Goal: Find contact information: Find contact information

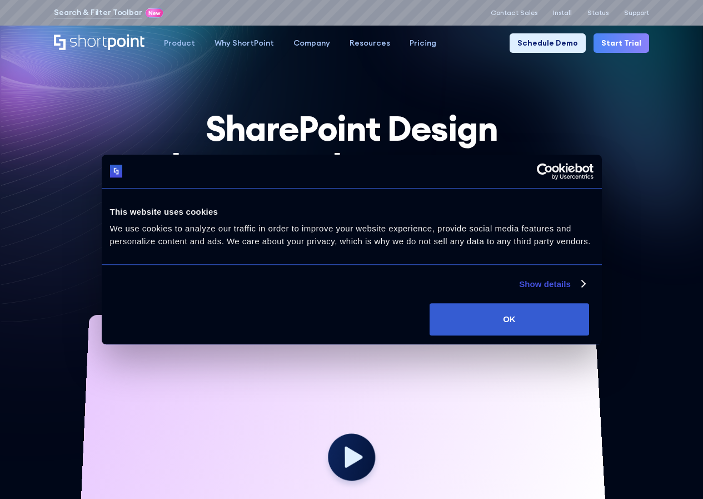
click at [502, 8] on div "Search & Filter Toolbar -743 Days -22 Hours -36 Minutes -25 Seconds Until Launc…" at bounding box center [352, 13] width 596 height 14
click at [512, 12] on p "Contact Sales" at bounding box center [514, 13] width 47 height 8
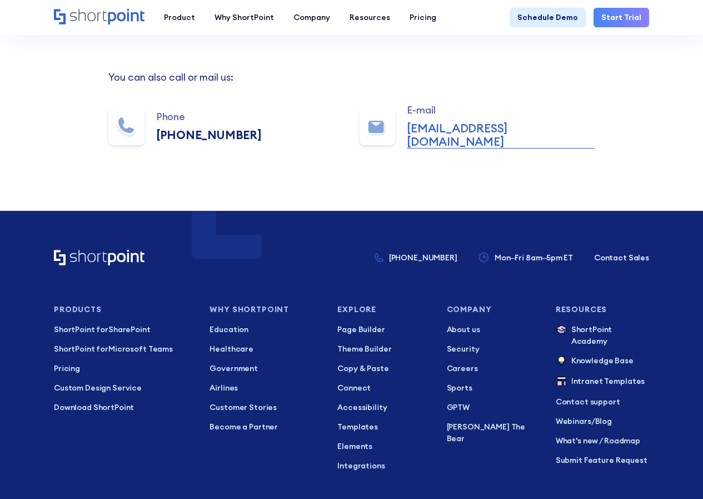
scroll to position [445, 0]
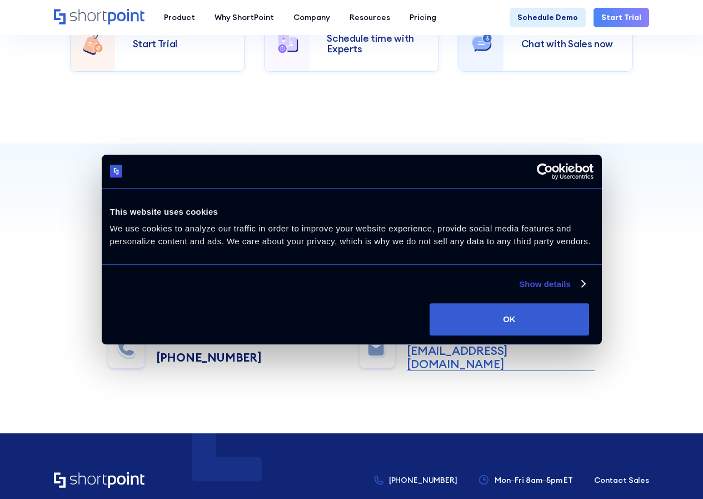
click at [514, 190] on div "Contact Support" at bounding box center [538, 188] width 83 height 14
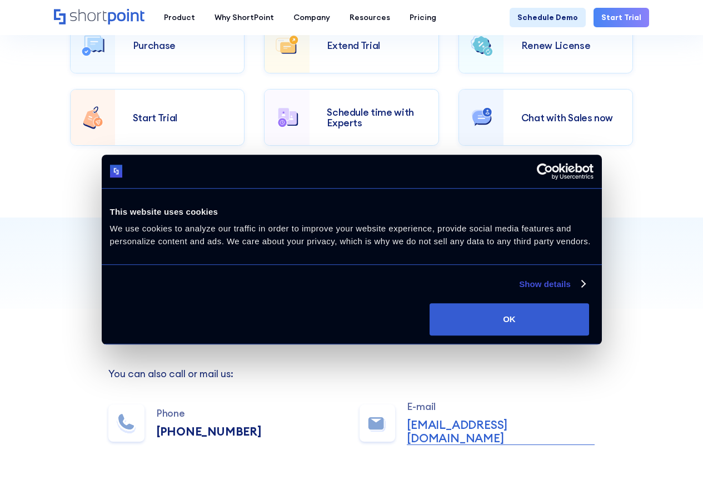
scroll to position [669, 0]
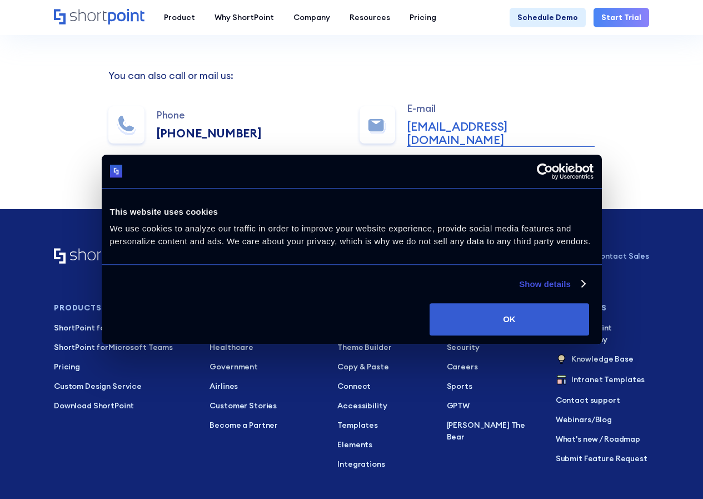
click at [617, 250] on p "Contact Sales" at bounding box center [621, 256] width 55 height 12
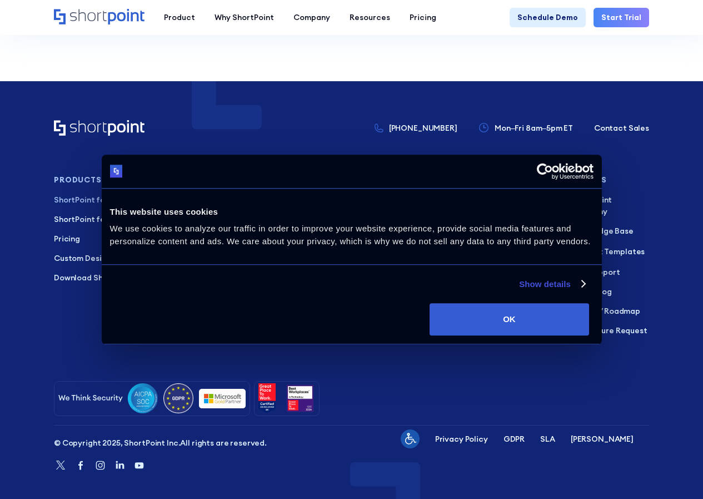
scroll to position [799, 0]
